Goal: Information Seeking & Learning: Learn about a topic

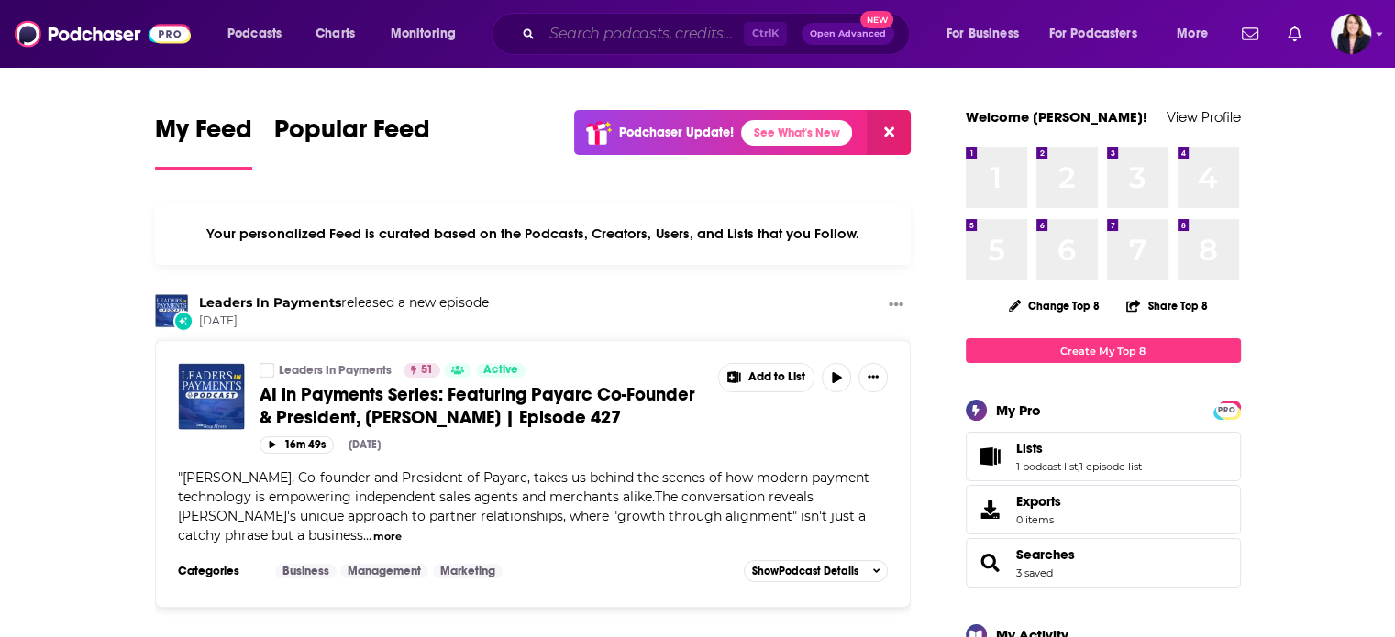
click at [627, 41] on input "Search podcasts, credits, & more..." at bounding box center [643, 33] width 202 height 29
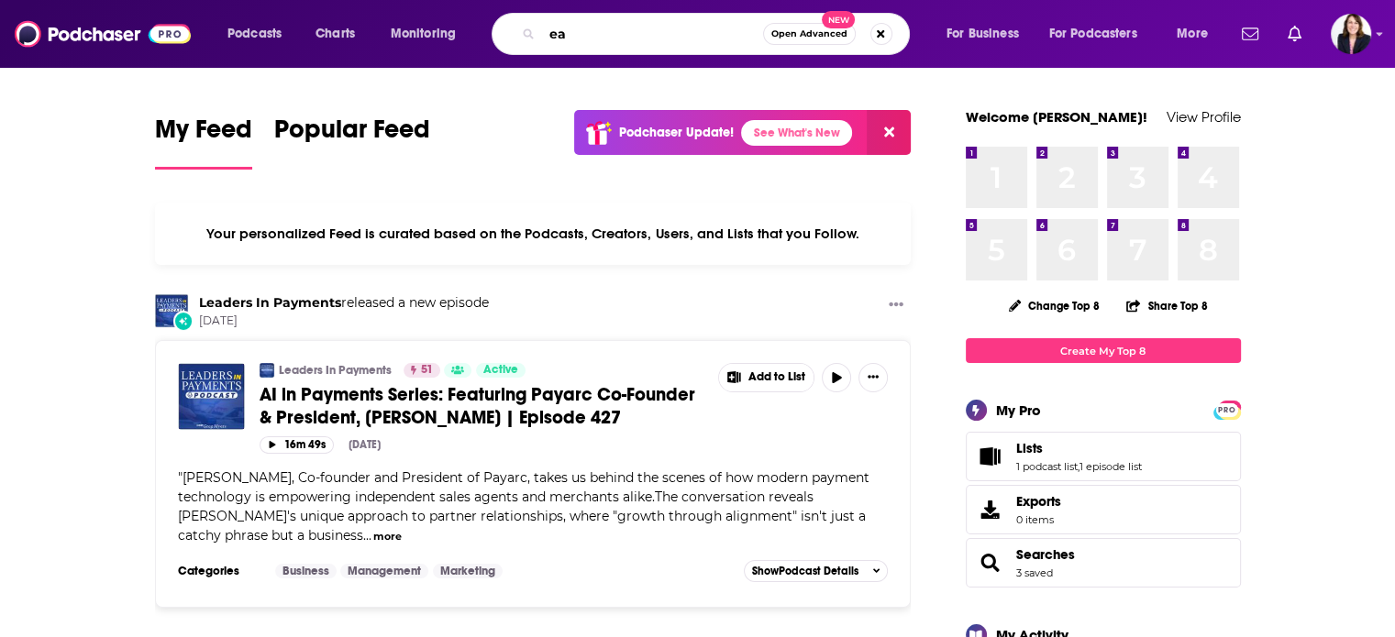
type input "e"
type input "lead at the top of your game"
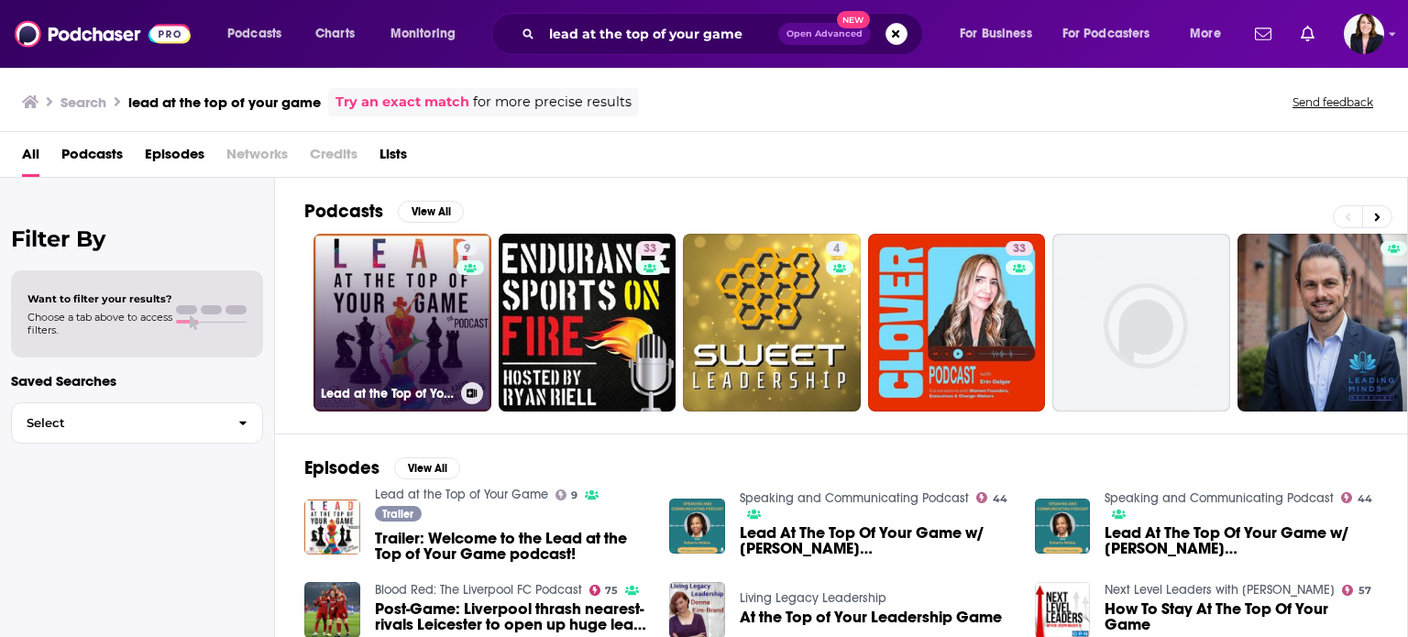
click at [418, 318] on link "9 Lead at the Top of Your Game" at bounding box center [403, 323] width 178 height 178
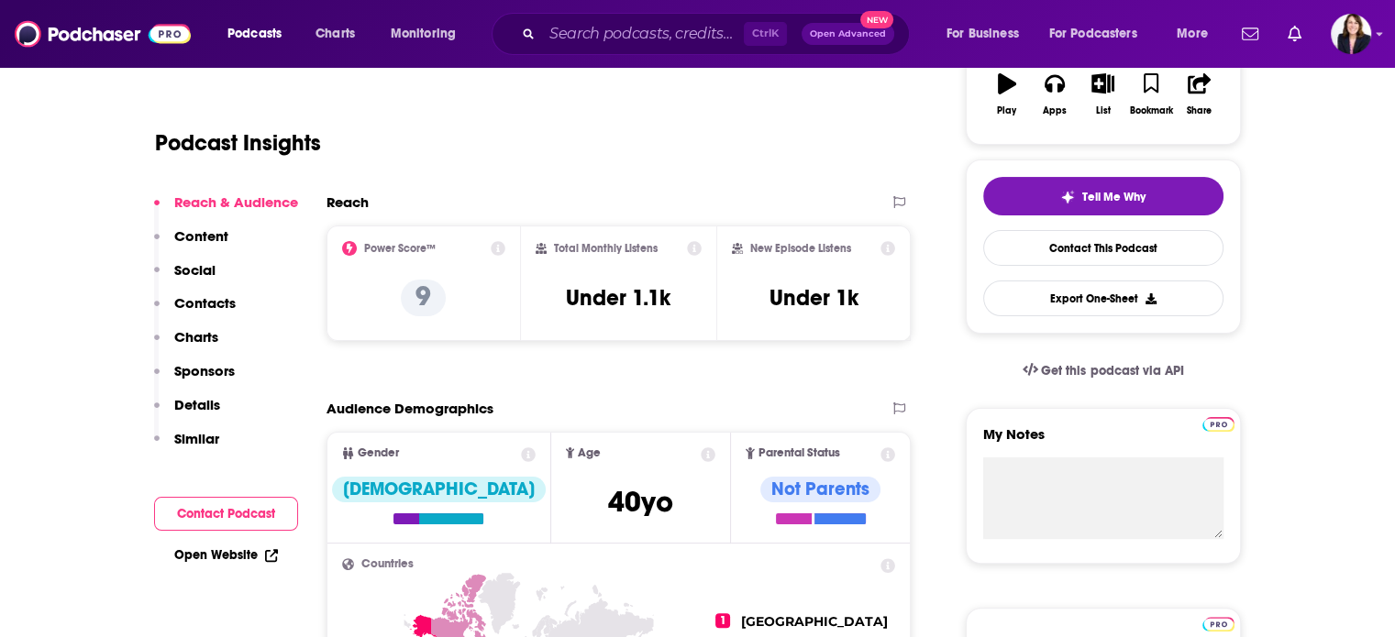
scroll to position [367, 0]
